Goal: Find specific page/section: Find specific page/section

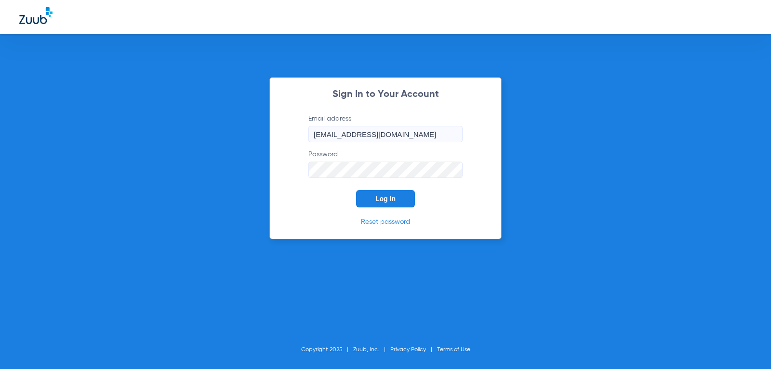
click at [387, 201] on span "Log In" at bounding box center [386, 199] width 20 height 8
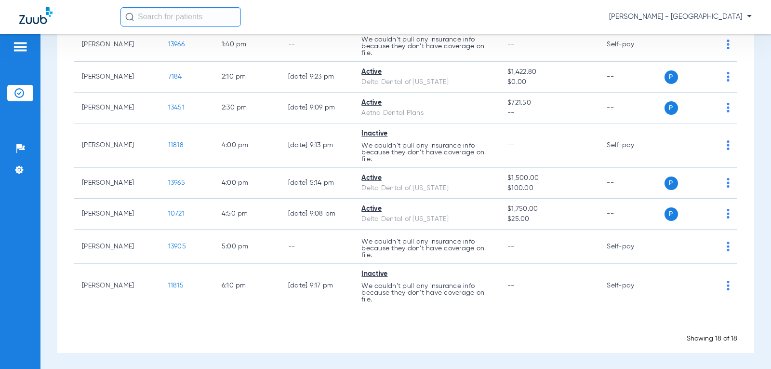
scroll to position [486, 0]
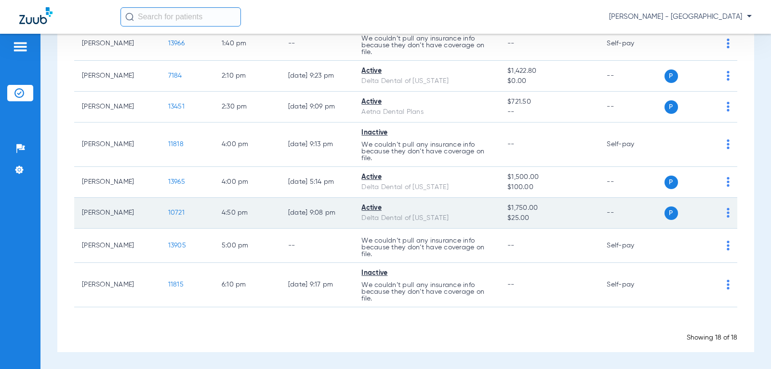
click at [169, 208] on td "10721" at bounding box center [188, 213] width 54 height 31
click at [169, 212] on span "10721" at bounding box center [176, 212] width 16 height 7
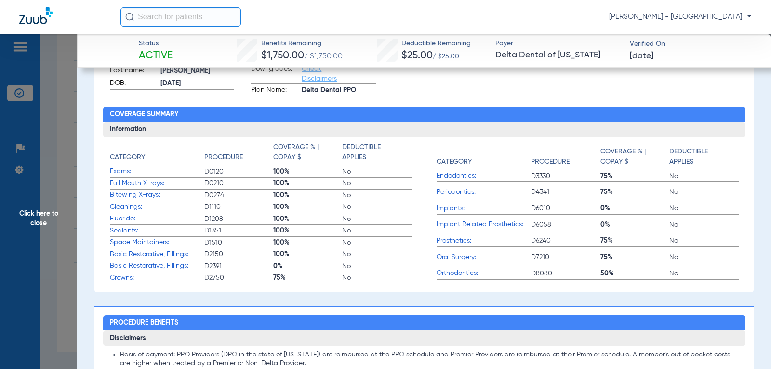
scroll to position [121, 0]
